Goal: Transaction & Acquisition: Subscribe to service/newsletter

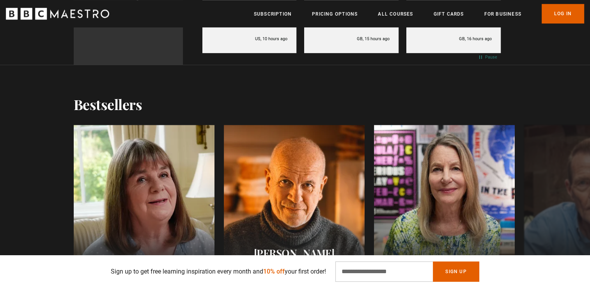
scroll to position [819, 0]
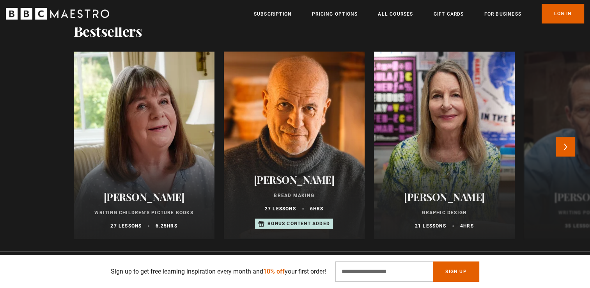
click at [279, 133] on div at bounding box center [294, 145] width 155 height 206
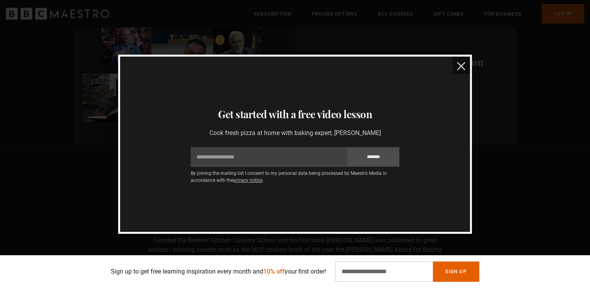
scroll to position [0, 204]
click at [462, 64] on img "close" at bounding box center [461, 66] width 8 height 8
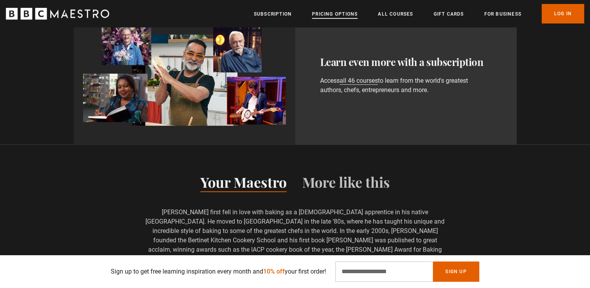
click at [328, 14] on link "Pricing Options" at bounding box center [335, 14] width 46 height 8
